Goal: Task Accomplishment & Management: Complete application form

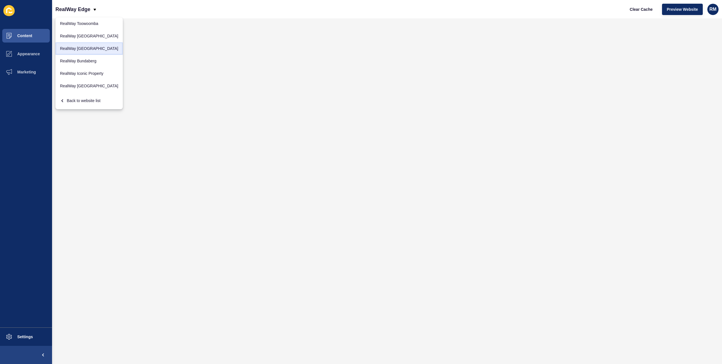
click at [84, 50] on link "RealWay [GEOGRAPHIC_DATA]" at bounding box center [88, 48] width 67 height 12
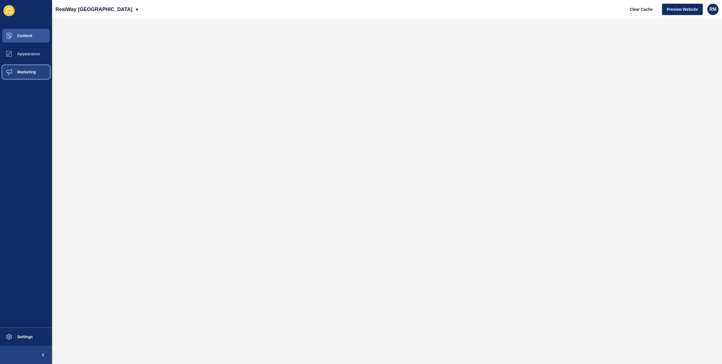
click at [37, 71] on button "Marketing" at bounding box center [26, 72] width 52 height 18
click at [14, 67] on span at bounding box center [9, 72] width 18 height 18
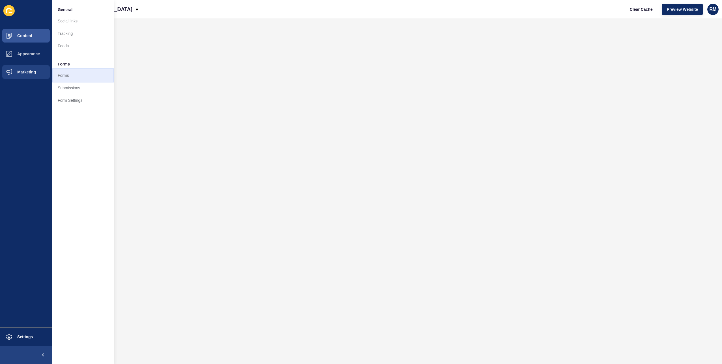
click at [83, 72] on link "Forms" at bounding box center [83, 75] width 62 height 12
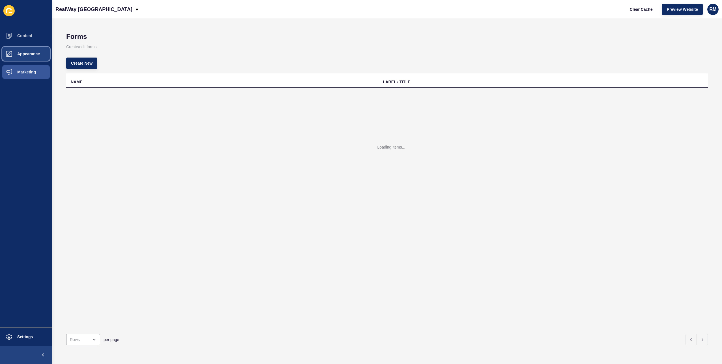
click at [29, 50] on button "Appearance" at bounding box center [26, 54] width 52 height 18
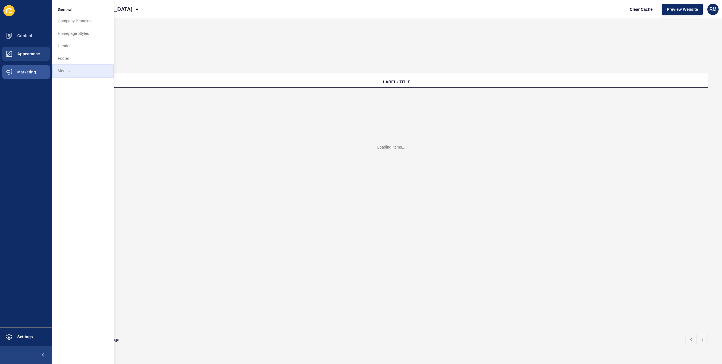
click at [72, 70] on link "Menus" at bounding box center [83, 71] width 62 height 12
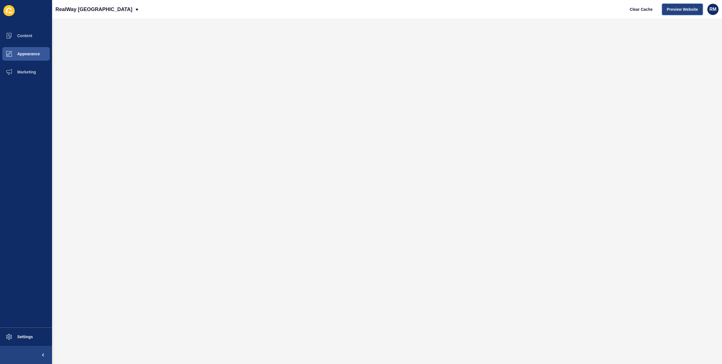
click at [690, 7] on span "Preview Website" at bounding box center [682, 10] width 31 height 6
click at [39, 67] on button "Marketing" at bounding box center [26, 72] width 52 height 18
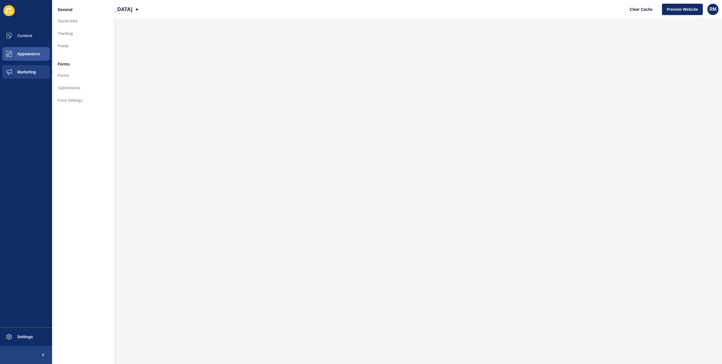
click at [76, 59] on li "Forms" at bounding box center [83, 63] width 62 height 11
click at [69, 74] on link "Forms" at bounding box center [83, 75] width 62 height 12
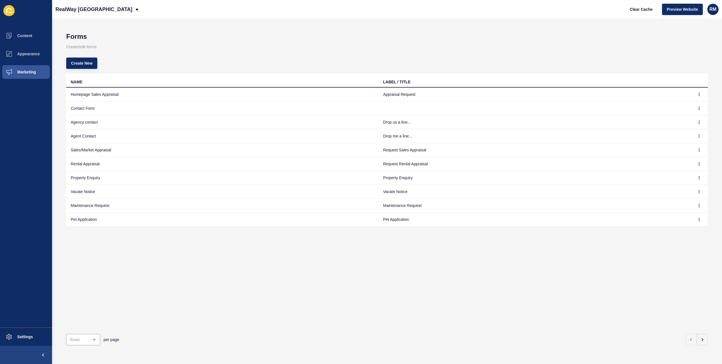
click at [700, 329] on div "per page" at bounding box center [387, 339] width 642 height 20
click at [700, 333] on button "button" at bounding box center [702, 338] width 11 height 11
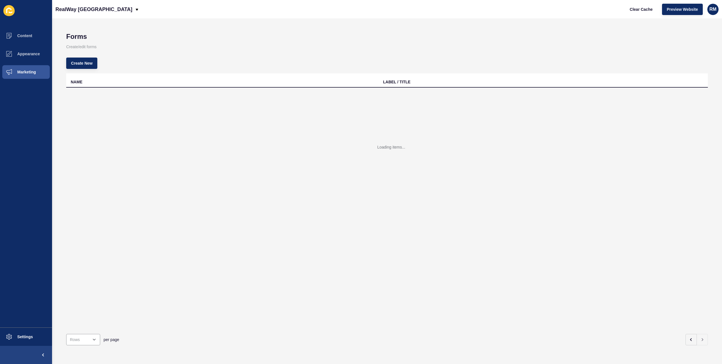
click at [530, 62] on div "Create New" at bounding box center [387, 63] width 642 height 20
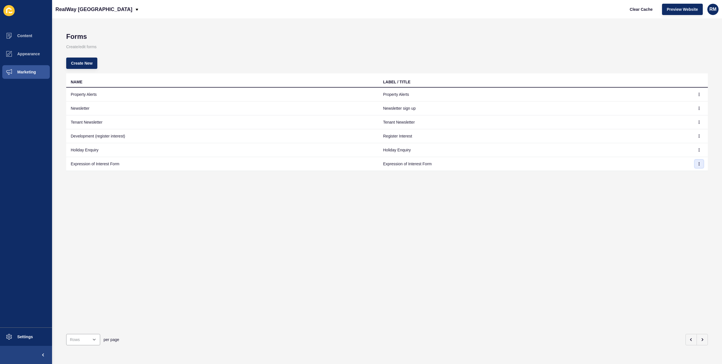
click at [698, 162] on icon "button" at bounding box center [699, 163] width 3 height 3
click at [684, 174] on link "Edit" at bounding box center [680, 174] width 40 height 12
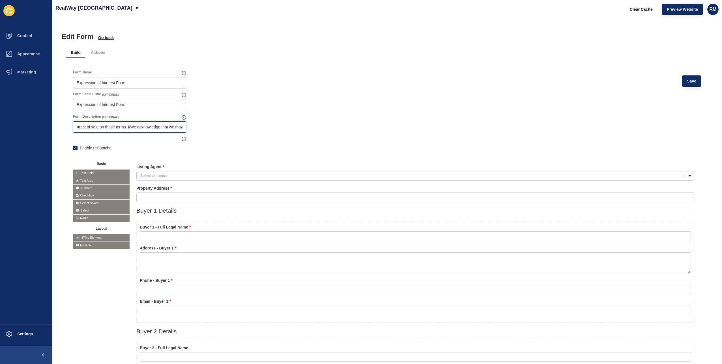
drag, startPoint x: 142, startPoint y: 126, endPoint x: 189, endPoint y: 126, distance: 47.6
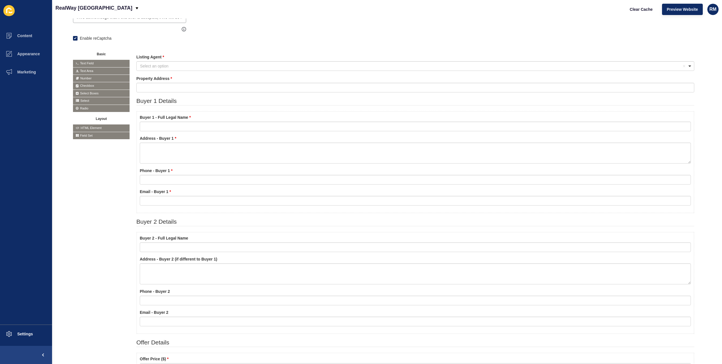
scroll to position [85, 0]
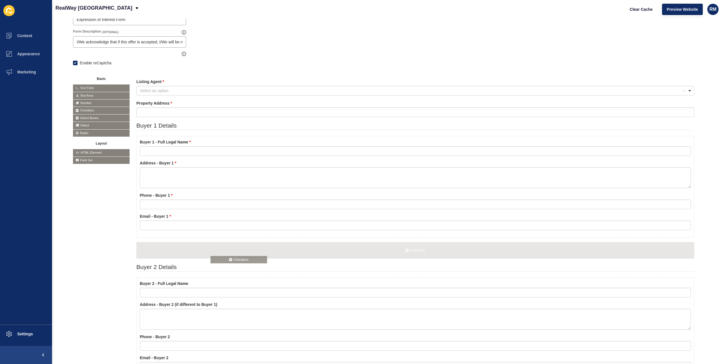
drag, startPoint x: 96, startPoint y: 109, endPoint x: 233, endPoint y: 256, distance: 201.5
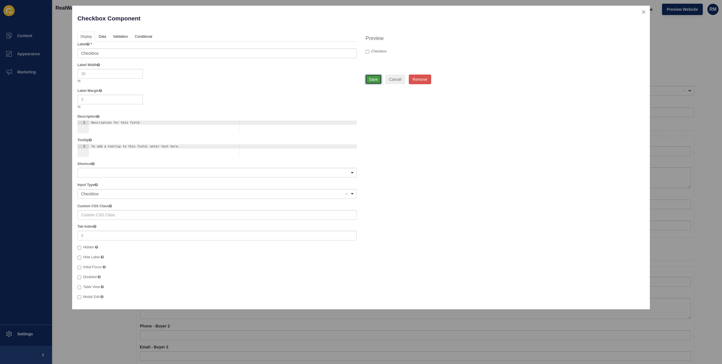
click at [377, 76] on button "Save" at bounding box center [373, 79] width 16 height 10
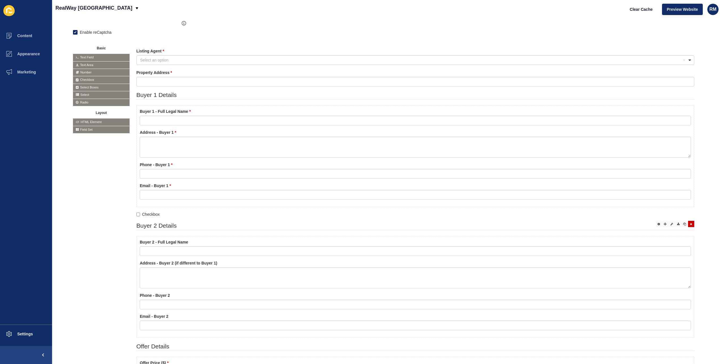
scroll to position [142, 0]
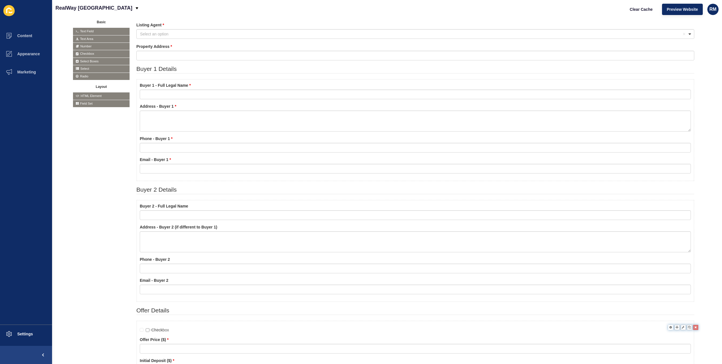
drag, startPoint x: 179, startPoint y: 186, endPoint x: 189, endPoint y: 326, distance: 139.9
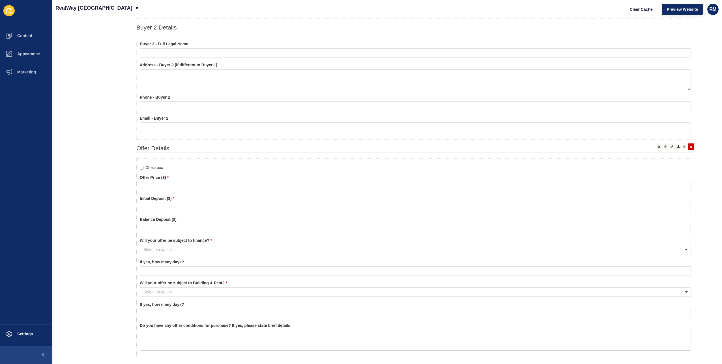
scroll to position [340, 0]
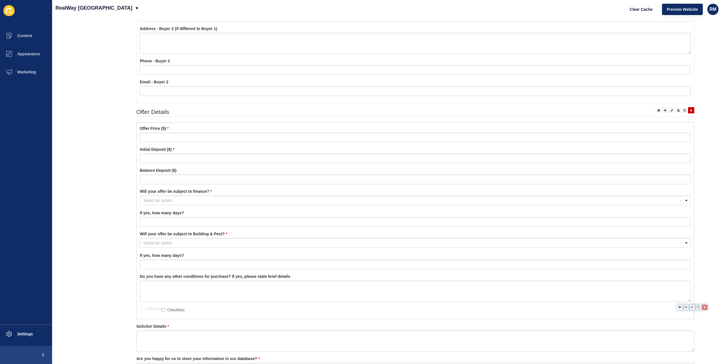
drag, startPoint x: 173, startPoint y: 129, endPoint x: 195, endPoint y: 306, distance: 178.6
drag, startPoint x: 173, startPoint y: 308, endPoint x: 181, endPoint y: 315, distance: 10.9
drag, startPoint x: 178, startPoint y: 316, endPoint x: 187, endPoint y: 304, distance: 14.6
click at [658, 324] on icon at bounding box center [659, 325] width 3 height 3
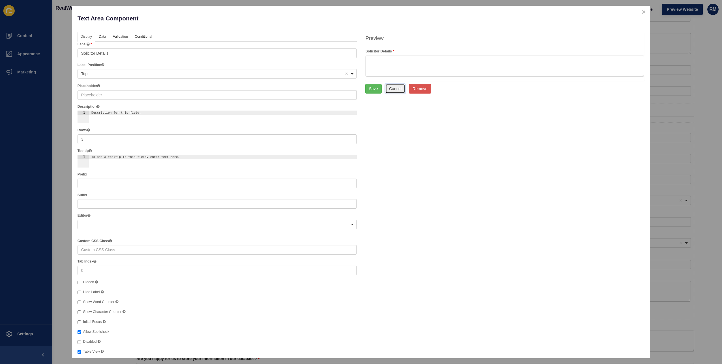
click at [393, 87] on button "Cancel" at bounding box center [396, 89] width 20 height 10
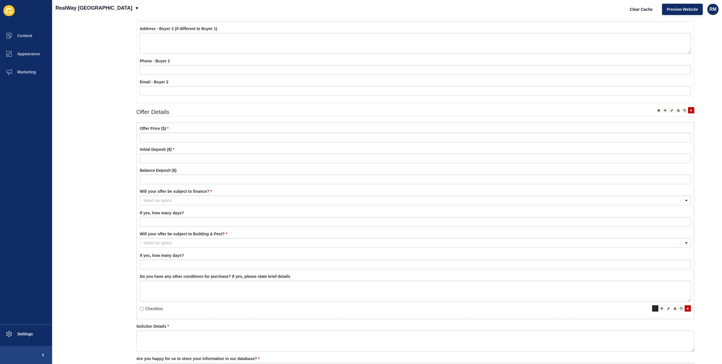
click at [655, 307] on icon at bounding box center [656, 308] width 3 height 3
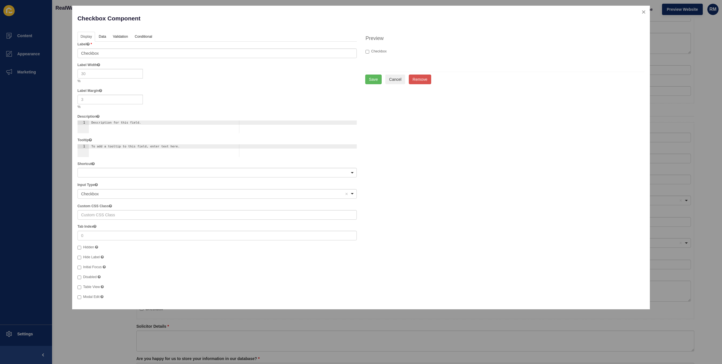
click at [397, 79] on button "Cancel" at bounding box center [396, 79] width 20 height 10
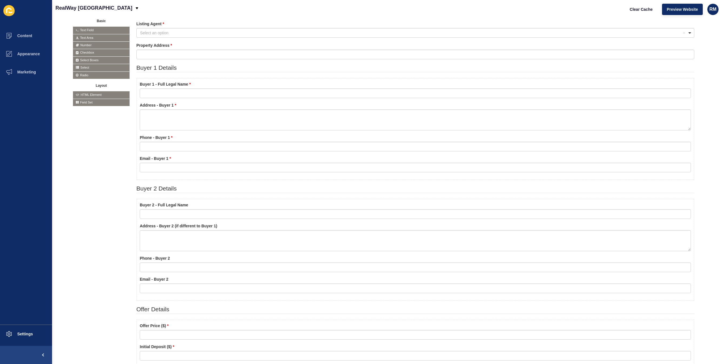
scroll to position [142, 0]
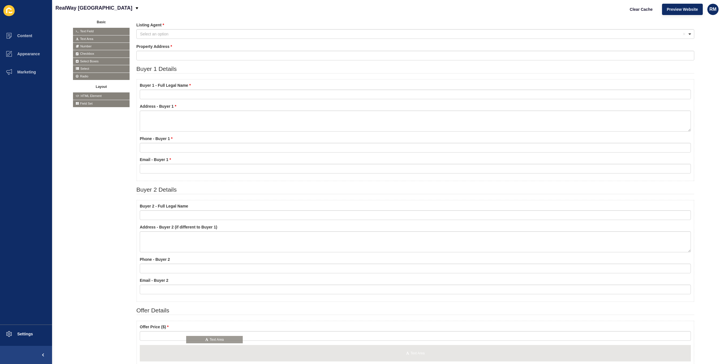
drag, startPoint x: 95, startPoint y: 37, endPoint x: 208, endPoint y: 338, distance: 320.9
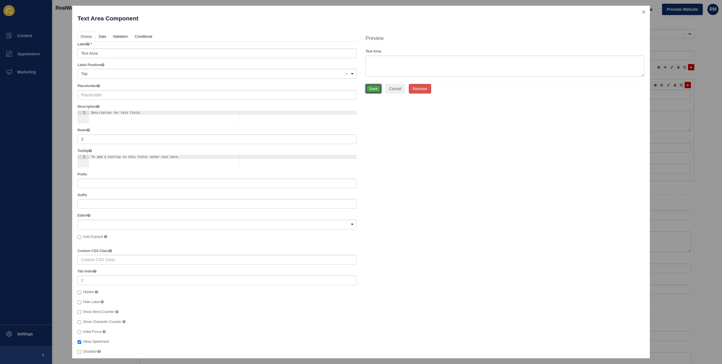
click at [370, 85] on button "Save" at bounding box center [373, 89] width 16 height 10
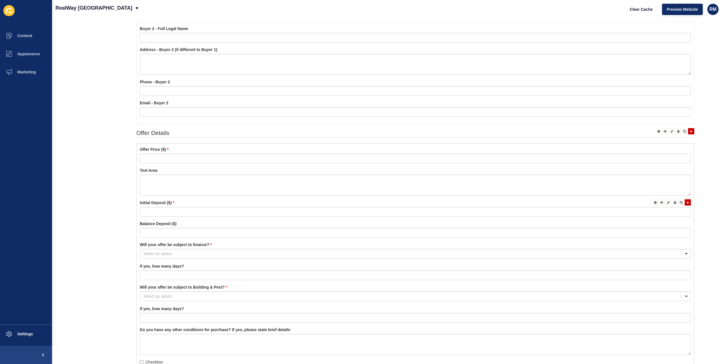
scroll to position [340, 0]
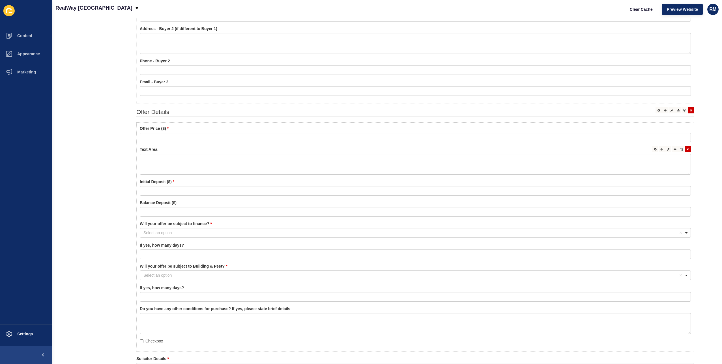
click at [686, 147] on div at bounding box center [688, 149] width 6 height 6
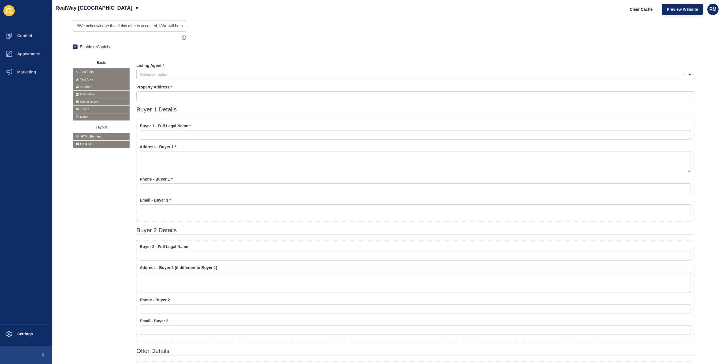
scroll to position [170, 0]
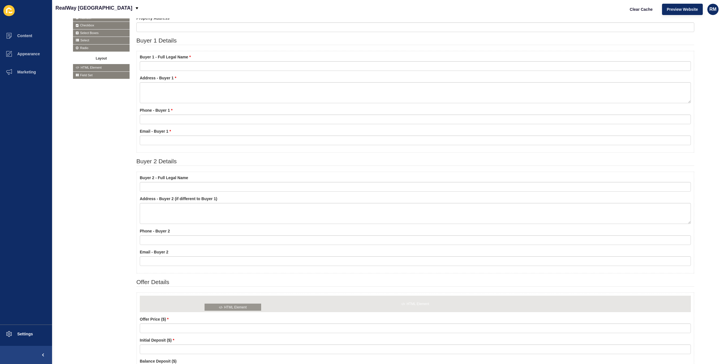
drag, startPoint x: 101, startPoint y: 67, endPoint x: 226, endPoint y: 300, distance: 264.3
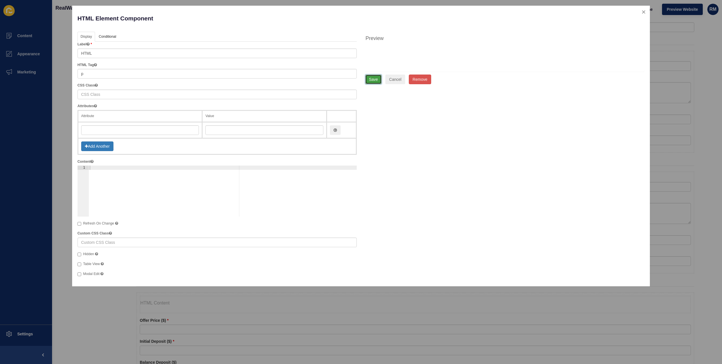
click at [370, 79] on button "Save" at bounding box center [373, 79] width 16 height 10
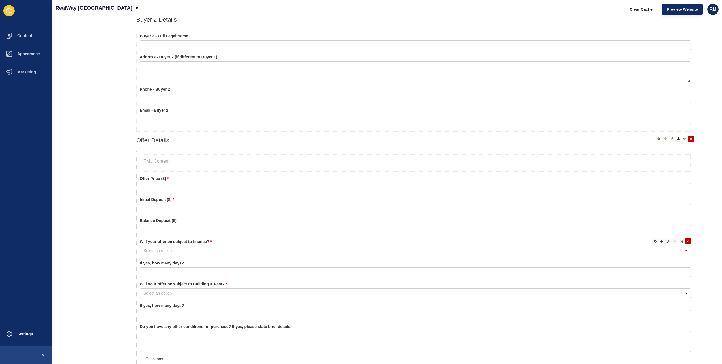
scroll to position [409, 0]
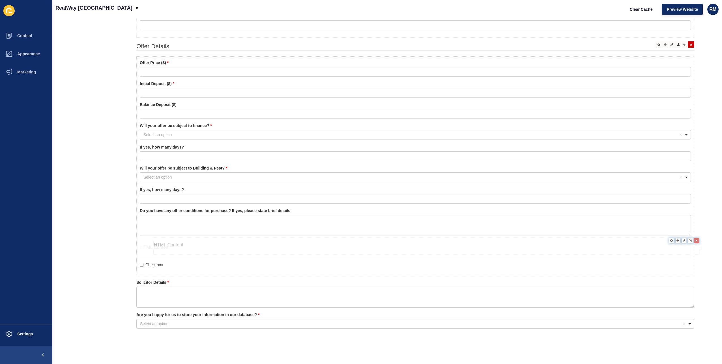
drag, startPoint x: 162, startPoint y: 66, endPoint x: 176, endPoint y: 248, distance: 183.1
click at [653, 239] on div at bounding box center [656, 242] width 6 height 6
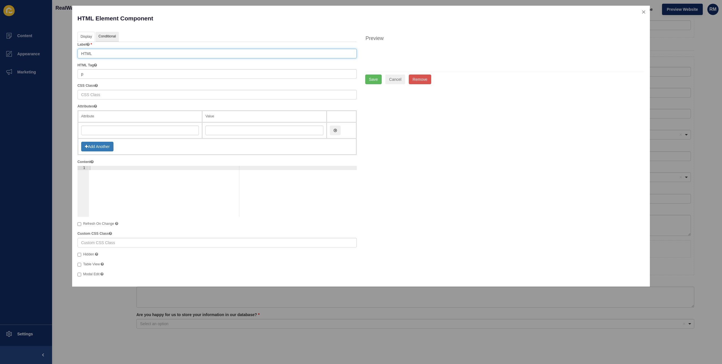
drag, startPoint x: 110, startPoint y: 51, endPoint x: 114, endPoint y: 40, distance: 12.1
click at [114, 40] on div "Display API Conditional Logic Layout Label HTML HTML Tag p CSS Class Attributes…" at bounding box center [217, 154] width 279 height 245
drag, startPoint x: 112, startPoint y: 52, endPoint x: 72, endPoint y: 50, distance: 39.7
click at [72, 50] on div "HTML Element Component Help Display API Conditional Logic Layout Label HTML HTM…" at bounding box center [361, 146] width 578 height 280
type input "Acknowledgement of multiple offers"
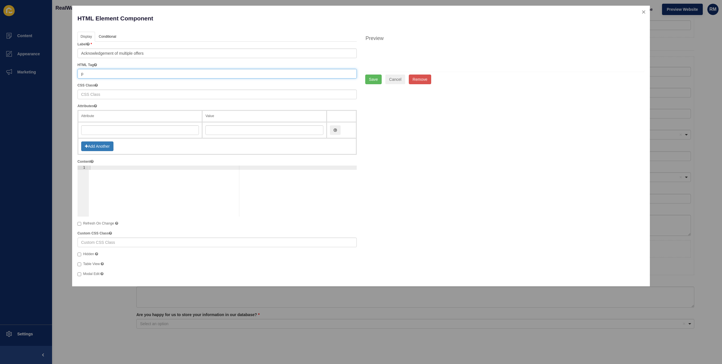
click at [107, 71] on input "p" at bounding box center [217, 74] width 279 height 10
click at [131, 167] on div at bounding box center [223, 194] width 268 height 59
click at [103, 75] on input "p" at bounding box center [217, 74] width 279 height 10
click at [149, 173] on div at bounding box center [223, 194] width 268 height 59
click at [99, 168] on div at bounding box center [223, 194] width 268 height 59
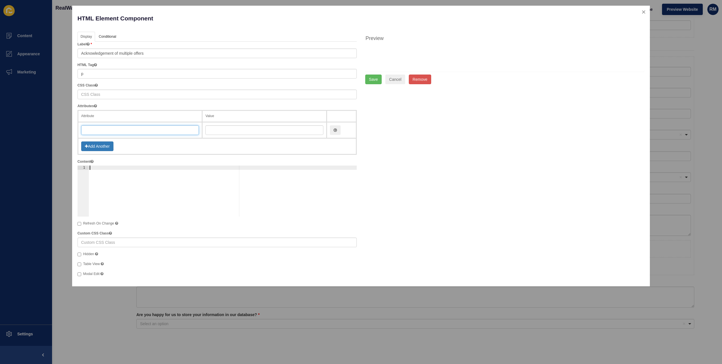
click at [139, 133] on input "text" at bounding box center [140, 130] width 118 height 10
click at [151, 49] on input "Acknowledgement of multiple offers" at bounding box center [217, 53] width 279 height 10
click at [114, 131] on input "text" at bounding box center [140, 130] width 118 height 10
type input "title"
click at [249, 144] on td "Add Another" at bounding box center [217, 146] width 279 height 16
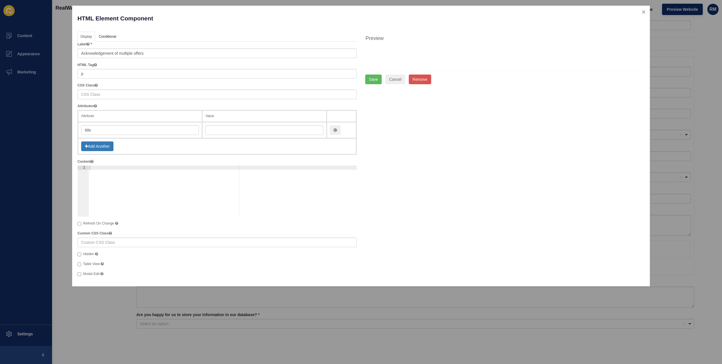
click at [247, 139] on td "Add Another" at bounding box center [217, 146] width 279 height 16
click at [240, 133] on input "text" at bounding box center [265, 130] width 118 height 10
paste input "Acknowledgement of multiple offers"
type input "Acknowledgement of multiple offers"
click at [375, 83] on button "Save" at bounding box center [373, 79] width 16 height 10
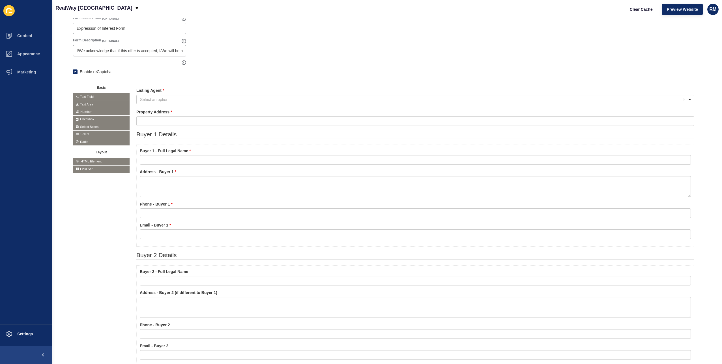
scroll to position [12, 0]
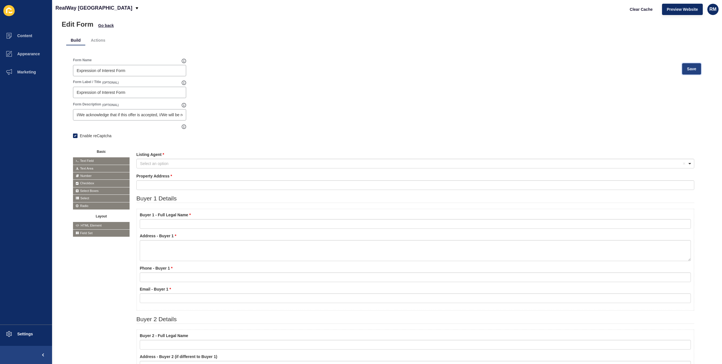
click at [683, 66] on button "Save" at bounding box center [692, 68] width 19 height 11
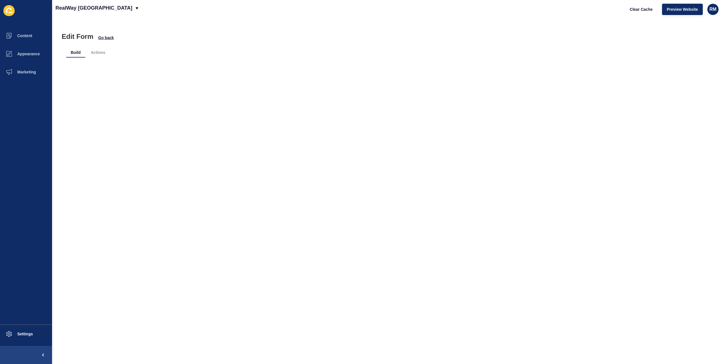
scroll to position [0, 0]
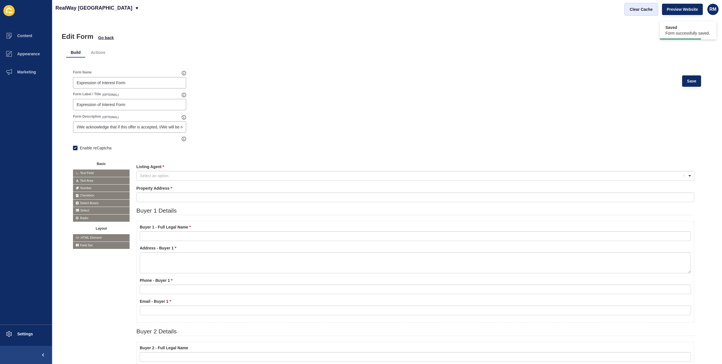
click at [632, 5] on button "Clear Cache" at bounding box center [641, 9] width 33 height 11
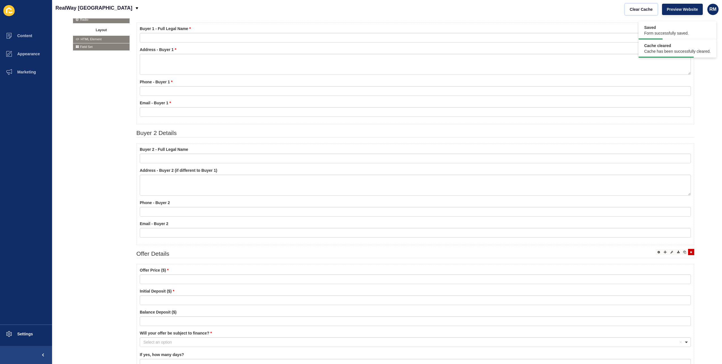
scroll to position [396, 0]
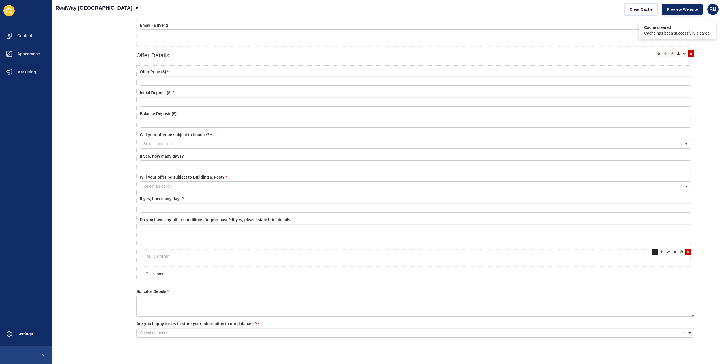
click at [655, 250] on icon at bounding box center [656, 251] width 3 height 3
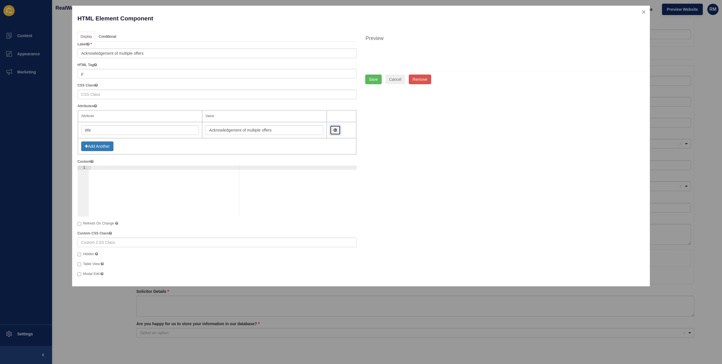
click at [332, 128] on button "button" at bounding box center [335, 130] width 11 height 10
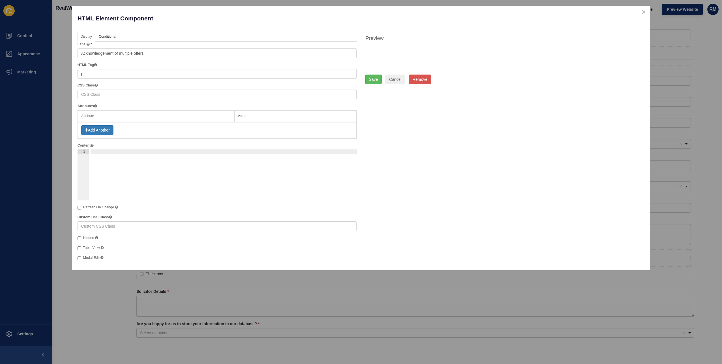
click at [101, 153] on div at bounding box center [223, 178] width 268 height 59
paste textarea "Acknowledgement of multiple offers"
type textarea "<h4>Acknowledgement of multiple offers</h4>"
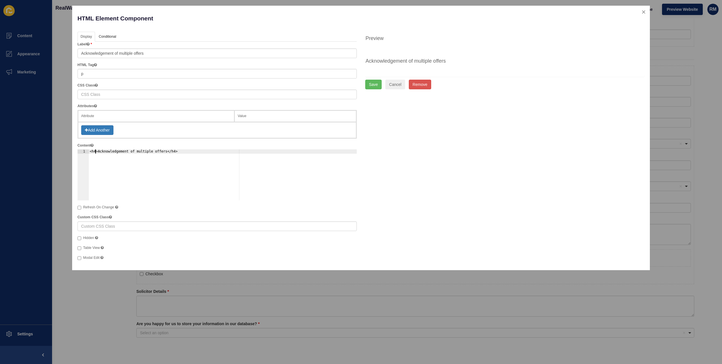
click at [95, 151] on div "<h4>Acknowledgement of multiple offers</h4>" at bounding box center [223, 178] width 268 height 59
click at [97, 150] on div "<h4>Acknowledgement of multiple offers</h4>" at bounding box center [223, 178] width 268 height 59
click at [160, 150] on div "<h4>Acknowledgement of multiple offers</h4>" at bounding box center [223, 178] width 268 height 59
click at [175, 161] on div "<h4>Acknowledgement of multiple offers</h4>" at bounding box center [223, 178] width 268 height 59
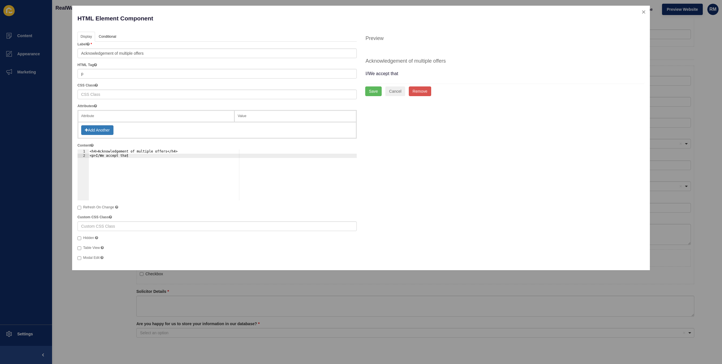
click at [143, 161] on div "<h4>Acknowledgement of multiple offers</h4> <p>I/We accept that" at bounding box center [223, 178] width 268 height 59
type textarea "<p>I/We the offeror/s hereby acknowledge:"
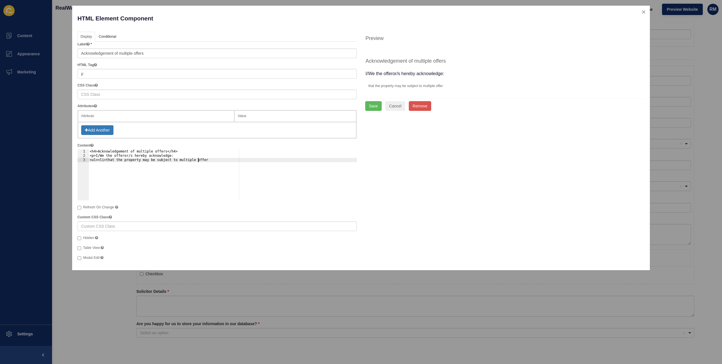
scroll to position [0, 9]
type textarea "<ul><li>that the property may be subject to multiple offers;"
type textarea "that the property may be subject to multiple offers;"
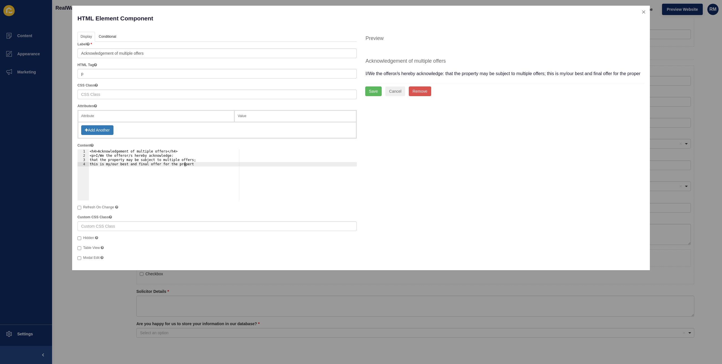
scroll to position [0, 8]
type textarea "this is my/our best and final offer for the property; and"
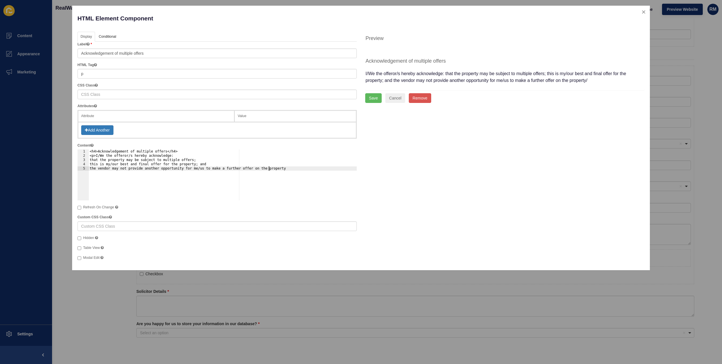
type textarea "the vendor may not provide another opportunity for me/us to make a further offe…"
type textarea ">"
click at [378, 106] on button "Save" at bounding box center [373, 108] width 16 height 10
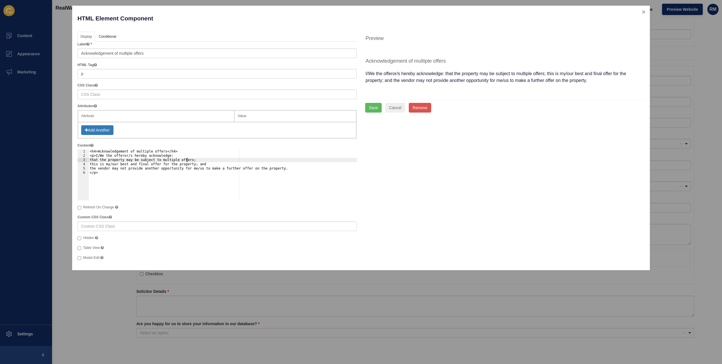
click at [201, 158] on div "<h4>Acknowledgement of multiple offers</h4> <p>I/We the offeror/s hereby acknow…" at bounding box center [223, 178] width 268 height 59
type textarea "the vendor may not provide another opportunity for me/us to make a further offe…"
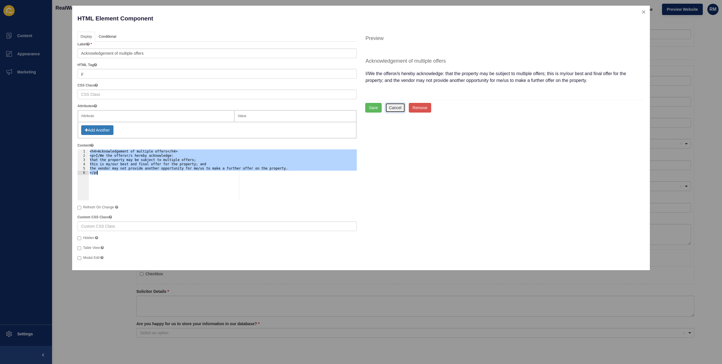
click at [396, 105] on button "Cancel" at bounding box center [396, 108] width 20 height 10
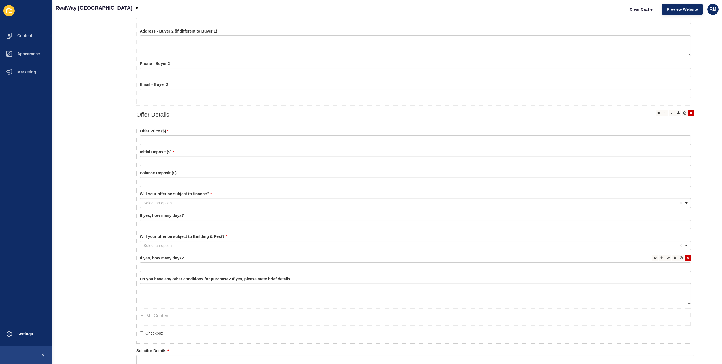
scroll to position [409, 0]
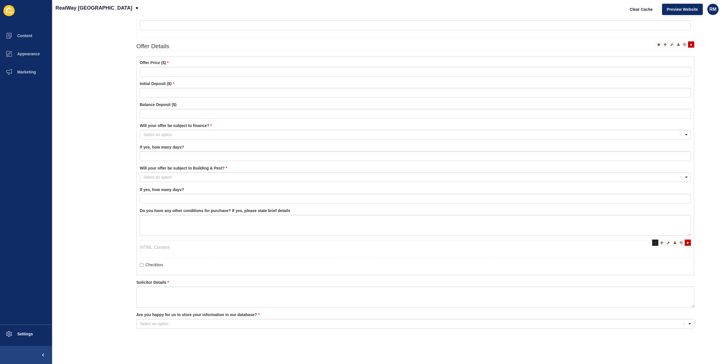
click at [653, 240] on div at bounding box center [656, 242] width 6 height 6
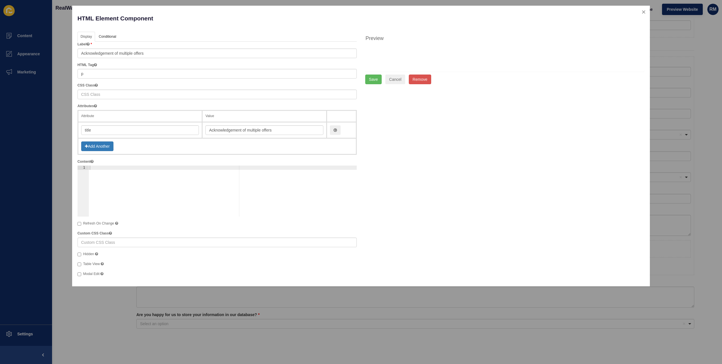
click at [125, 177] on div at bounding box center [223, 194] width 268 height 59
click at [338, 130] on button "button" at bounding box center [335, 130] width 11 height 10
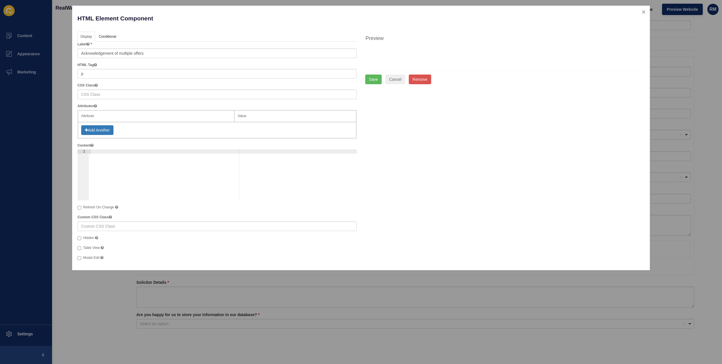
click at [205, 163] on div at bounding box center [223, 178] width 268 height 59
paste textarea "</p>"
type textarea "</p>"
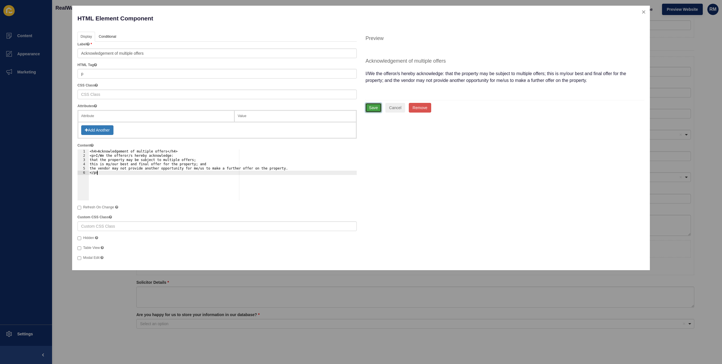
click at [371, 110] on button "Save" at bounding box center [373, 108] width 16 height 10
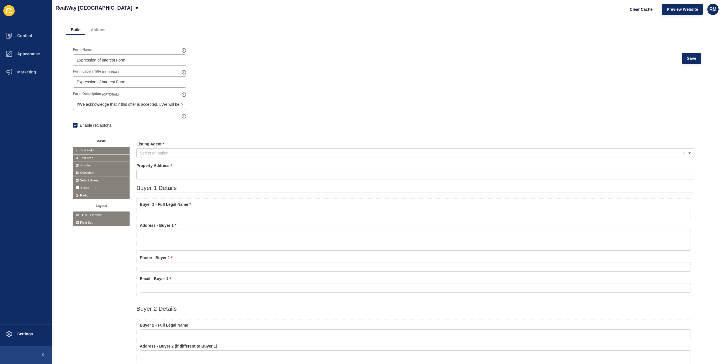
scroll to position [0, 0]
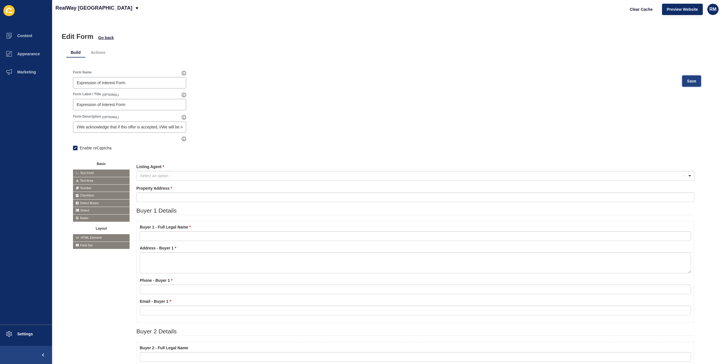
click at [689, 75] on button "Save" at bounding box center [692, 80] width 19 height 11
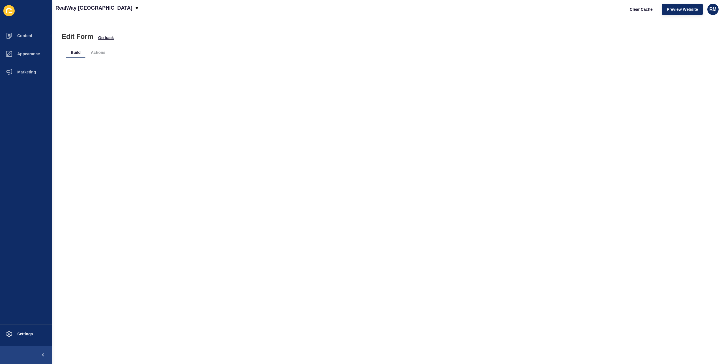
click at [689, 80] on div at bounding box center [387, 74] width 642 height 23
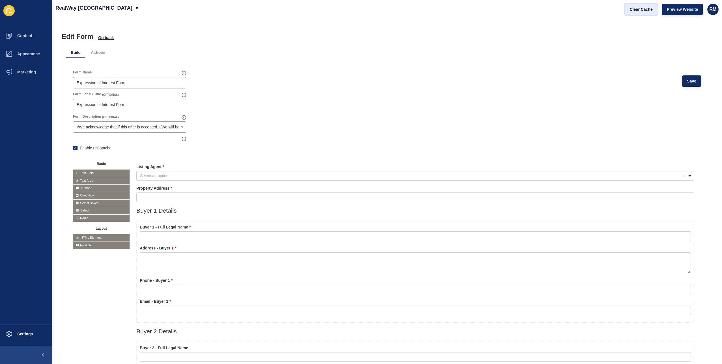
click at [649, 14] on button "Clear Cache" at bounding box center [641, 9] width 33 height 11
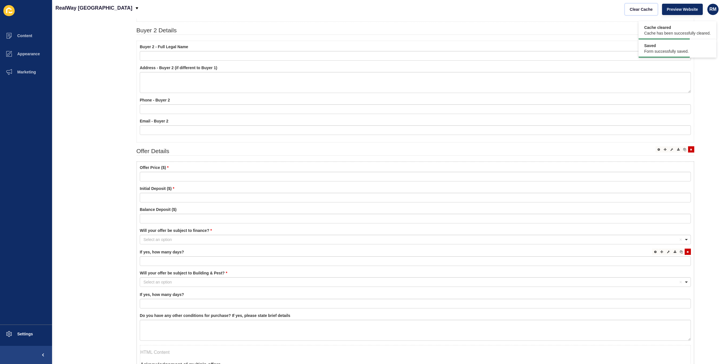
scroll to position [425, 0]
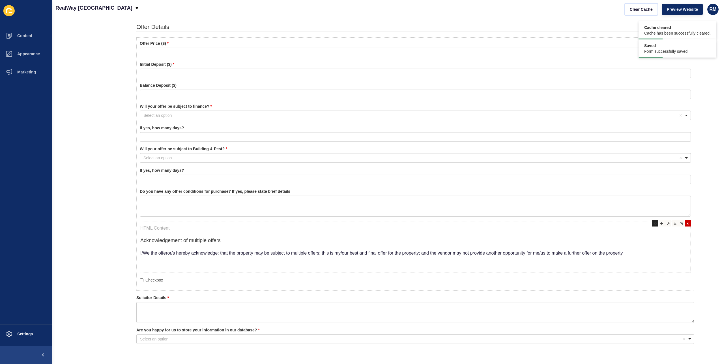
click at [653, 223] on div at bounding box center [656, 223] width 6 height 6
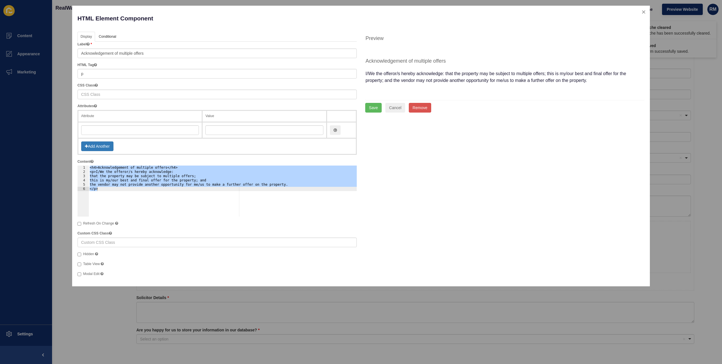
click at [197, 174] on div "<h4>Acknowledgement of multiple offers</h4> <p>I/We the offeror/s hereby acknow…" at bounding box center [223, 190] width 268 height 51
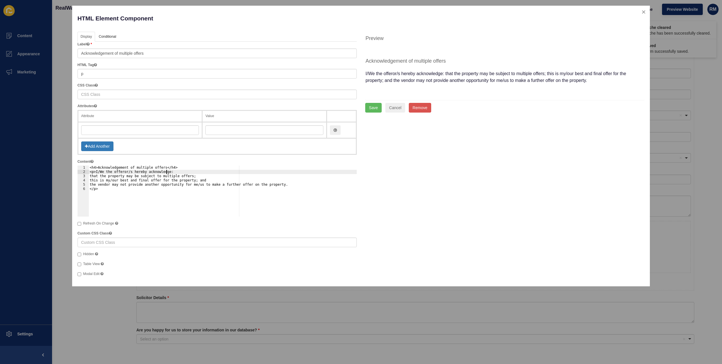
click at [181, 171] on div "<h4>Acknowledgement of multiple offers</h4> <p>I/We the offeror/s hereby acknow…" at bounding box center [223, 194] width 268 height 59
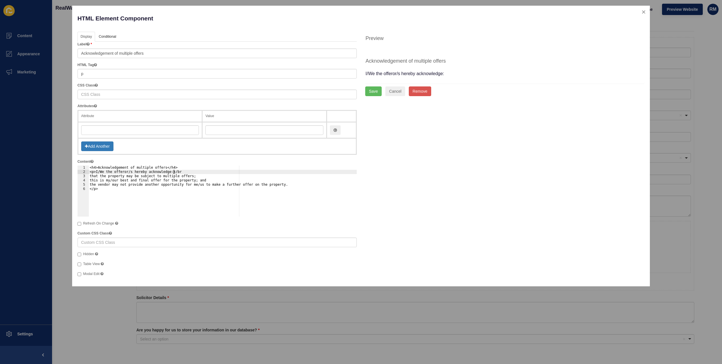
scroll to position [0, 7]
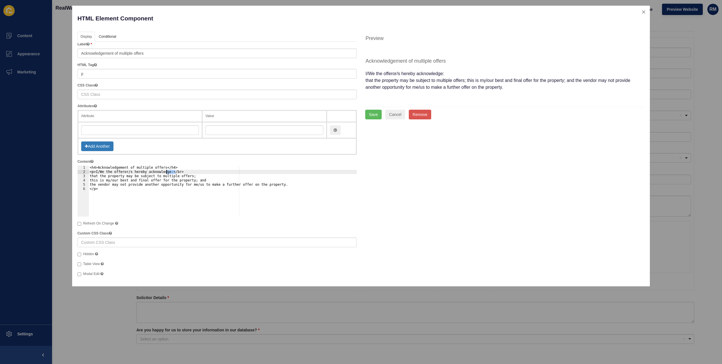
click at [201, 174] on div "<h4>Acknowledgement of multiple offers</h4> <p>I/We the offeror/s hereby acknow…" at bounding box center [223, 194] width 268 height 59
paste textarea "</br>"
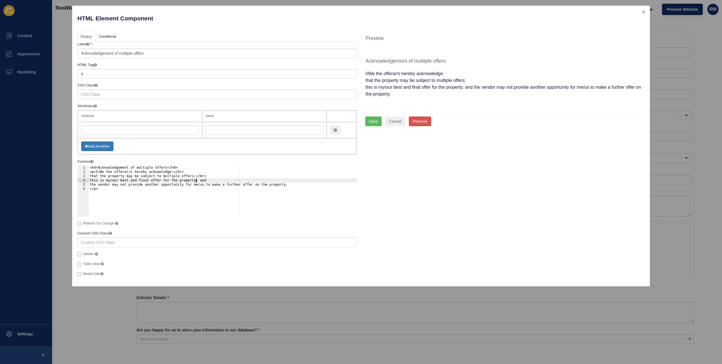
click at [209, 180] on div "<h4>Acknowledgement of multiple offers</h4> <p>I/We the offeror/s hereby acknow…" at bounding box center [223, 194] width 268 height 59
paste textarea "</br>"
click at [89, 176] on div "<h4>Acknowledgement of multiple offers</h4> <p>I/We the offeror/s hereby acknow…" at bounding box center [223, 194] width 268 height 59
paste textarea "•"
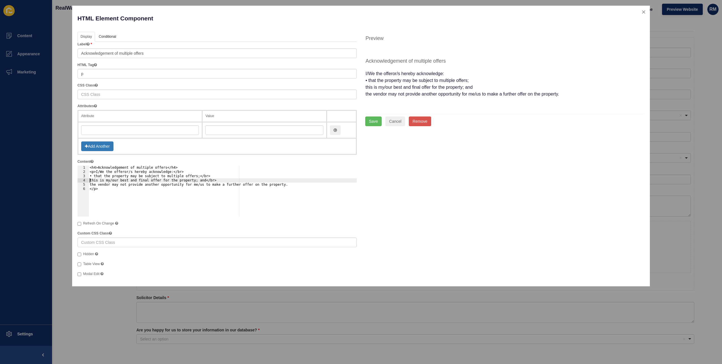
paste textarea "•"
click at [376, 122] on button "Save" at bounding box center [373, 121] width 16 height 10
click at [170, 196] on div "<h4>Acknowledgement of multiple offers</h4> <p>I/We the offeror/s hereby acknow…" at bounding box center [223, 194] width 268 height 59
type textarea "• the vendor may not provide another opportunity for me/us to make a further of…"
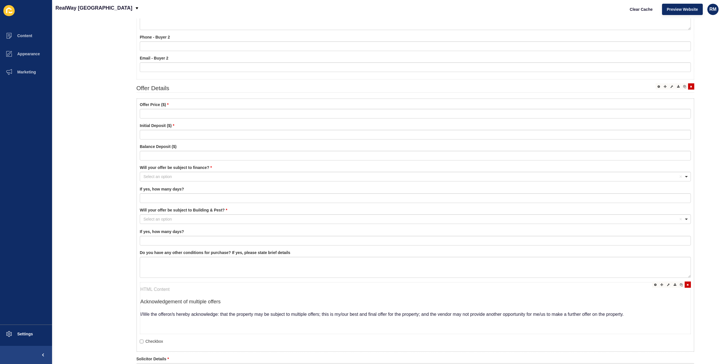
scroll to position [396, 0]
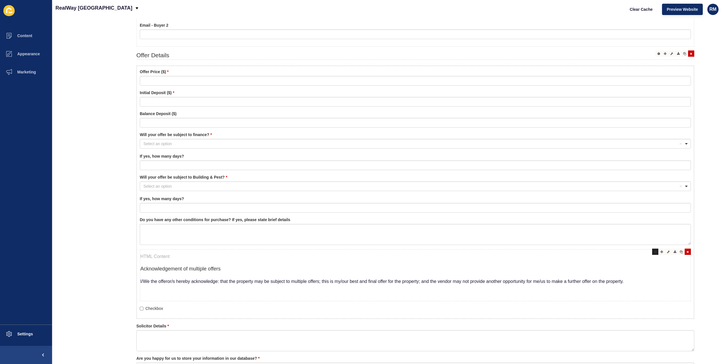
click at [653, 250] on div at bounding box center [656, 251] width 6 height 6
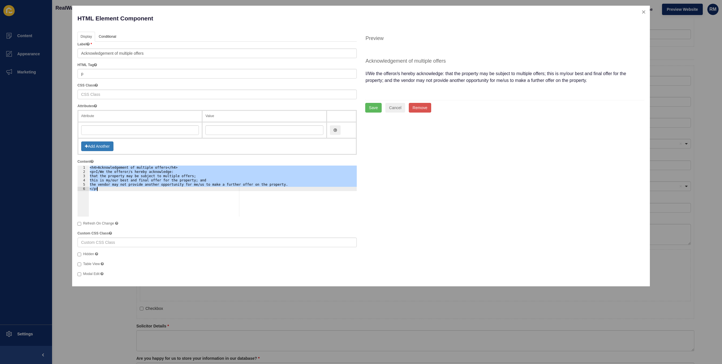
click at [141, 186] on div "<h4>Acknowledgement of multiple offers</h4> <p>I/We the offeror/s hereby acknow…" at bounding box center [223, 190] width 268 height 51
paste textarea
type textarea "</p>"
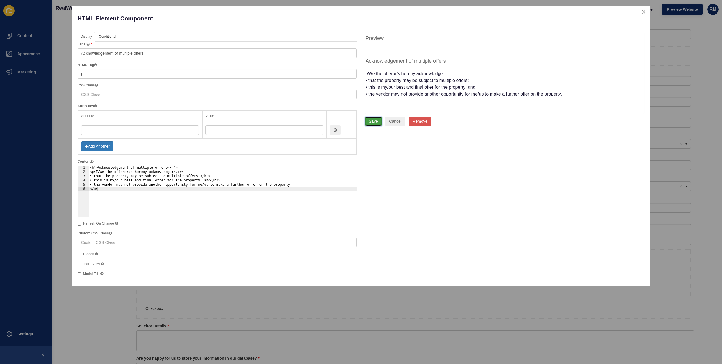
click at [372, 121] on button "Save" at bounding box center [373, 121] width 16 height 10
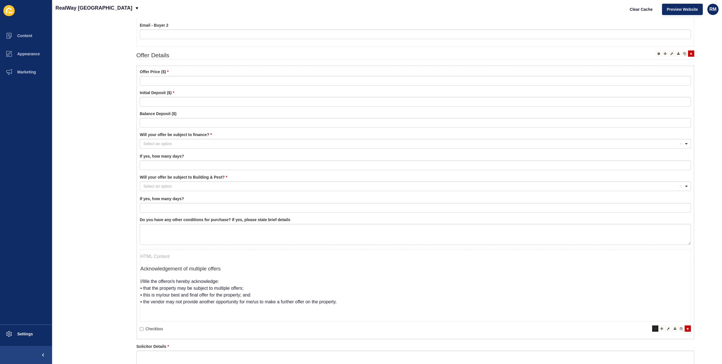
click at [653, 326] on div at bounding box center [656, 328] width 6 height 6
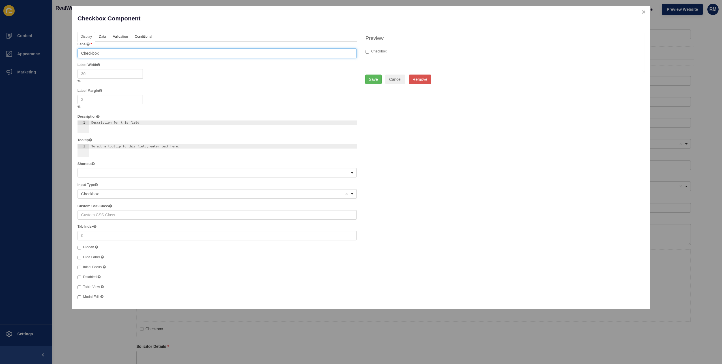
drag, startPoint x: 104, startPoint y: 52, endPoint x: 80, endPoint y: 48, distance: 24.4
click at [80, 48] on input "Checkbox" at bounding box center [217, 53] width 279 height 10
type input "I"
type input "I acknowledge the above multiple offer terms"
click at [122, 30] on div "Checkbox Component" at bounding box center [217, 21] width 288 height 21
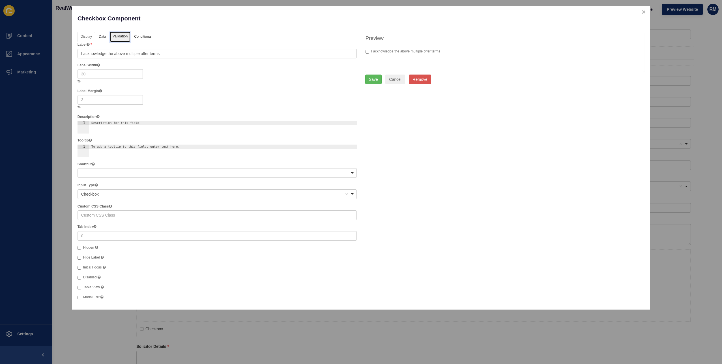
click at [121, 34] on link "Validation" at bounding box center [120, 37] width 21 height 10
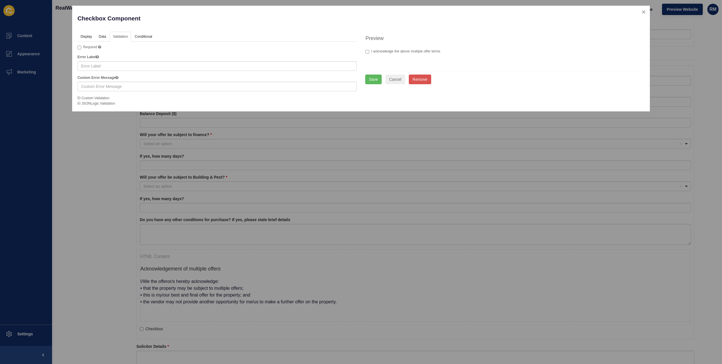
click at [88, 48] on span "Required" at bounding box center [90, 47] width 14 height 4
click at [81, 48] on input "Required" at bounding box center [80, 48] width 4 height 4
checkbox input "true"
click at [378, 80] on button "Save" at bounding box center [373, 79] width 16 height 10
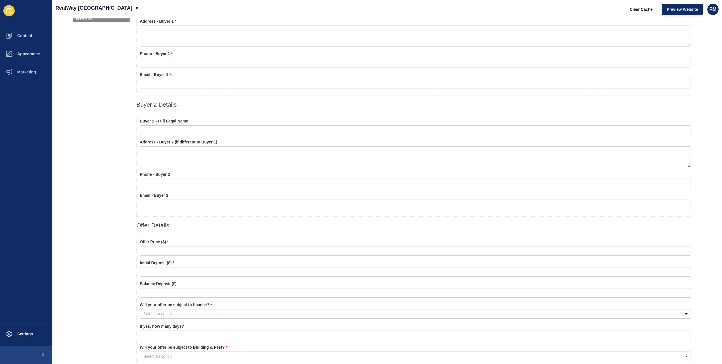
scroll to position [0, 0]
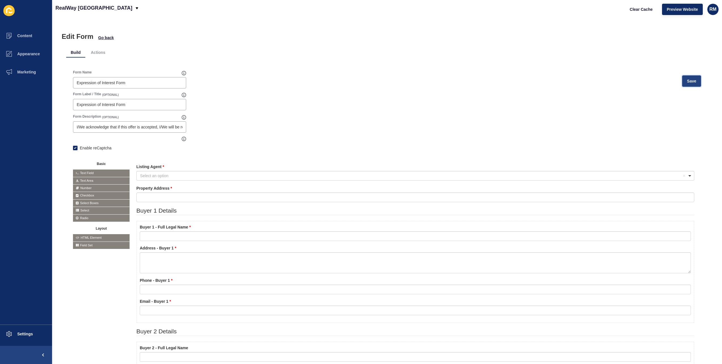
click at [691, 76] on button "Save" at bounding box center [692, 80] width 19 height 11
click at [631, 3] on div "Clear Cache Preview Website RM" at bounding box center [672, 9] width 98 height 16
click at [649, 11] on span "Clear Cache" at bounding box center [641, 10] width 23 height 6
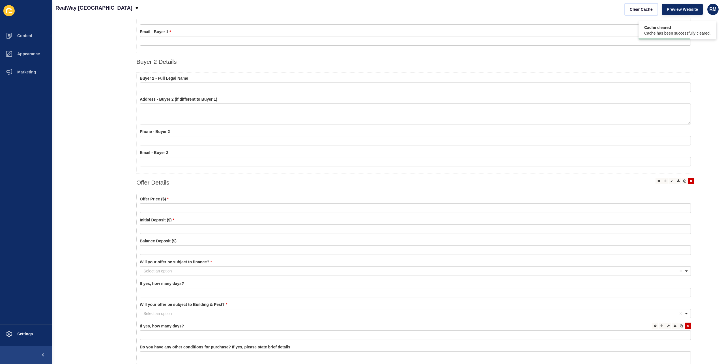
scroll to position [396, 0]
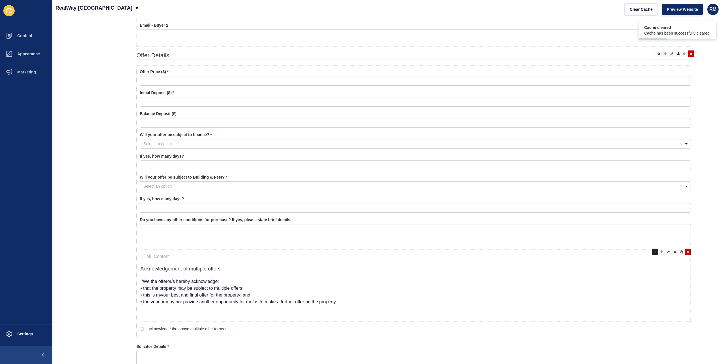
click at [653, 249] on div at bounding box center [656, 251] width 6 height 6
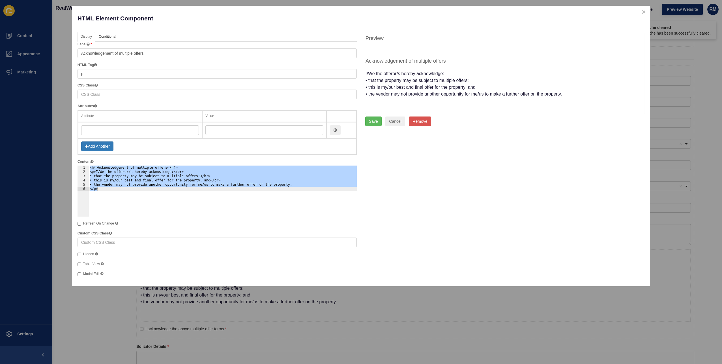
click at [94, 166] on div "<h4>Acknowledgement of multiple offers</h4> <p>I/We the offeror/s hereby acknow…" at bounding box center [223, 190] width 268 height 51
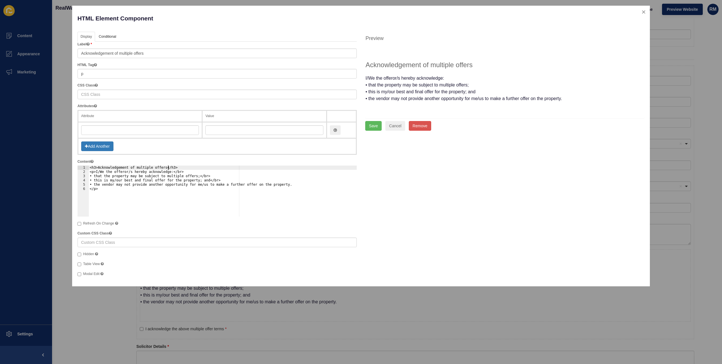
scroll to position [0, 6]
type textarea "<h3>Acknowledgement of multiple offers</h3>"
click at [380, 128] on button "Save" at bounding box center [373, 126] width 16 height 10
click at [379, 123] on button "Save" at bounding box center [373, 126] width 16 height 10
click at [376, 125] on button "Save" at bounding box center [373, 126] width 16 height 10
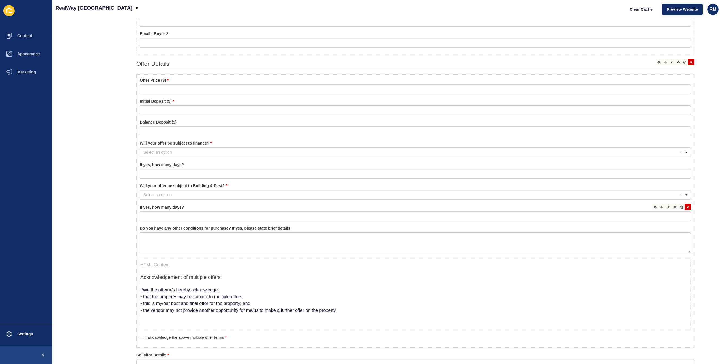
scroll to position [425, 0]
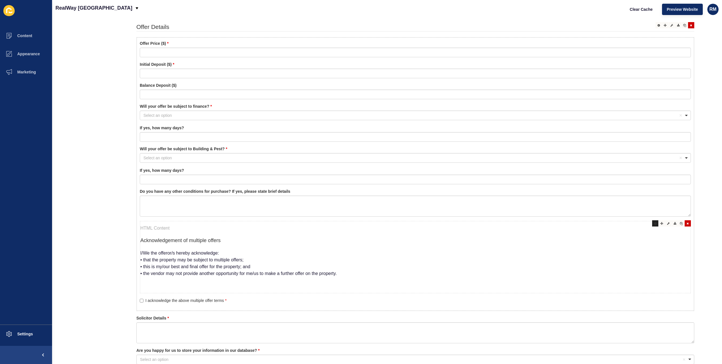
click at [653, 224] on div at bounding box center [656, 223] width 6 height 6
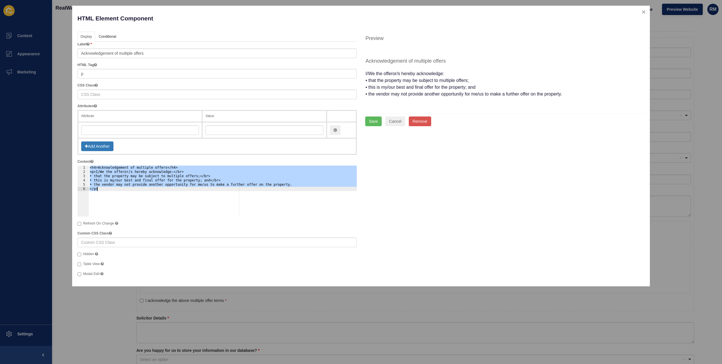
click at [93, 169] on div "<h4>Acknowledgement of multiple offers</h4> <p>I/We the offeror/s hereby acknow…" at bounding box center [223, 190] width 268 height 51
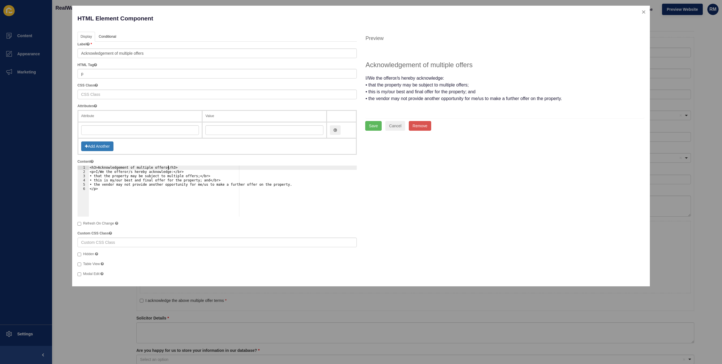
scroll to position [0, 6]
type textarea "<h3>Acknowledgement of multiple offers</h3>"
click at [370, 119] on div "Preview Acknowledgement of multiple offers I/We the offeror/s hereby acknowledg…" at bounding box center [505, 81] width 288 height 99
click at [371, 125] on button "Save" at bounding box center [373, 126] width 16 height 10
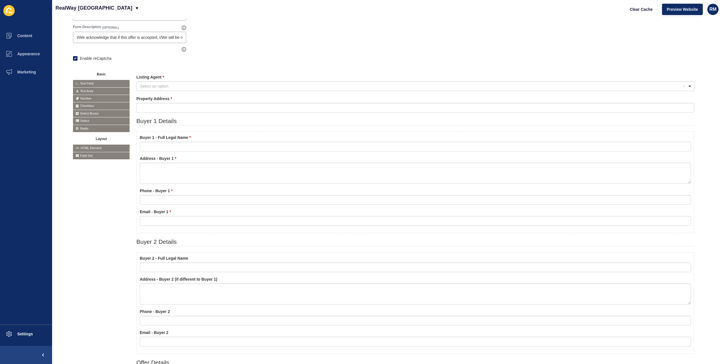
scroll to position [0, 0]
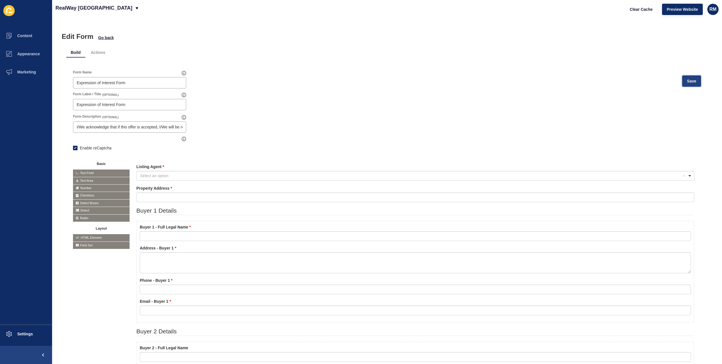
click at [687, 81] on span "Save" at bounding box center [691, 81] width 9 height 6
click at [647, 11] on span "Clear Cache" at bounding box center [641, 10] width 23 height 6
click at [312, 34] on div "Edit Form Go back" at bounding box center [387, 37] width 651 height 8
click at [234, 9] on div "RealWay [GEOGRAPHIC_DATA] Clear Cache Preview Website RM" at bounding box center [387, 9] width 670 height 18
click at [659, 20] on div "Edit Form Go back Build Actions Form Name Expression of Interest Form Save Form…" at bounding box center [387, 190] width 670 height 345
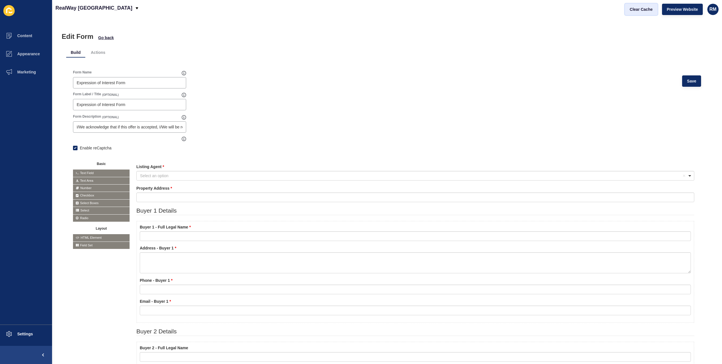
click at [652, 13] on button "Clear Cache" at bounding box center [641, 9] width 33 height 11
